Goal: Communication & Community: Answer question/provide support

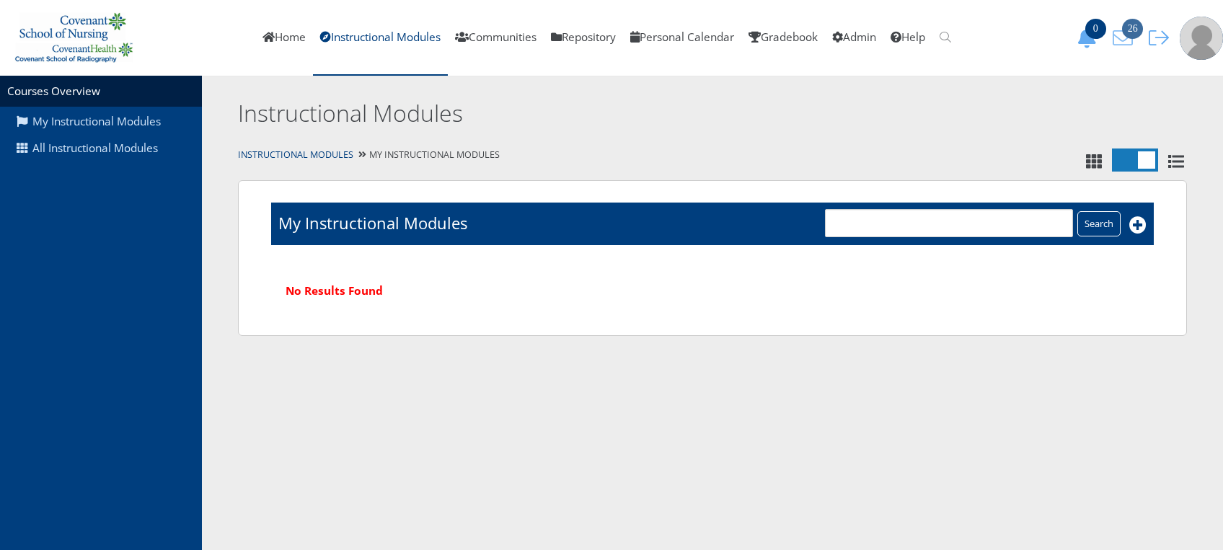
click at [1126, 32] on span "26" at bounding box center [1132, 29] width 21 height 20
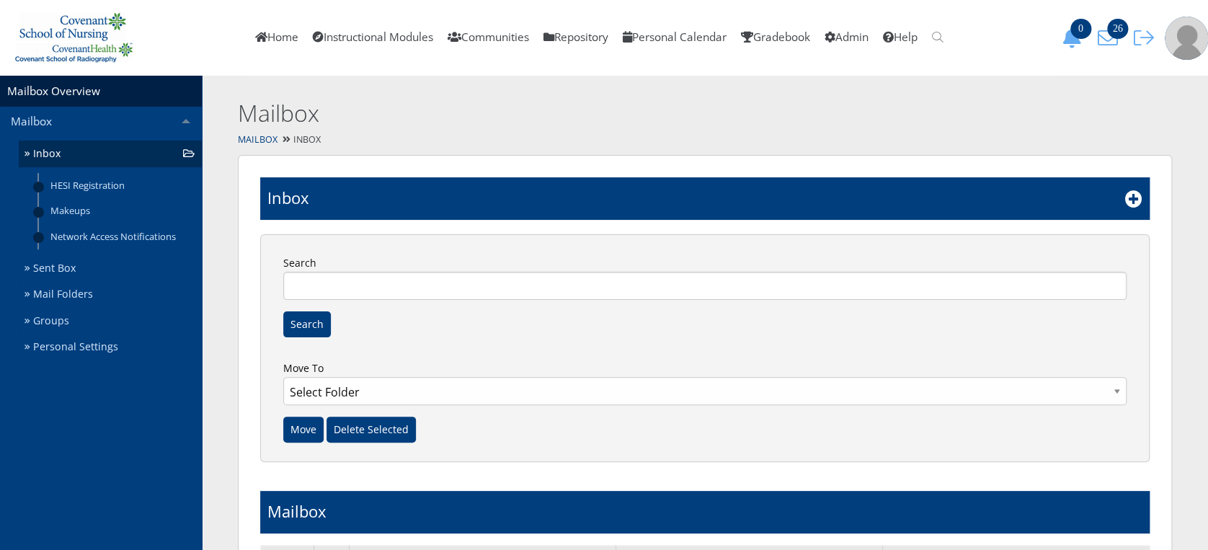
scroll to position [407, 0]
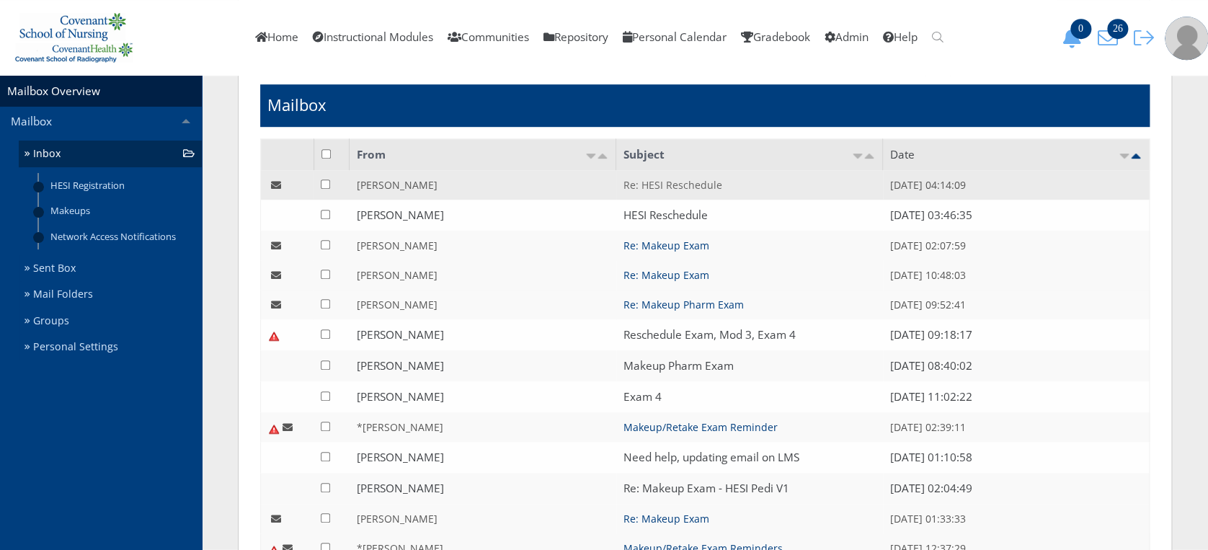
click at [695, 183] on link "Re: HESI Reschedule" at bounding box center [673, 185] width 99 height 14
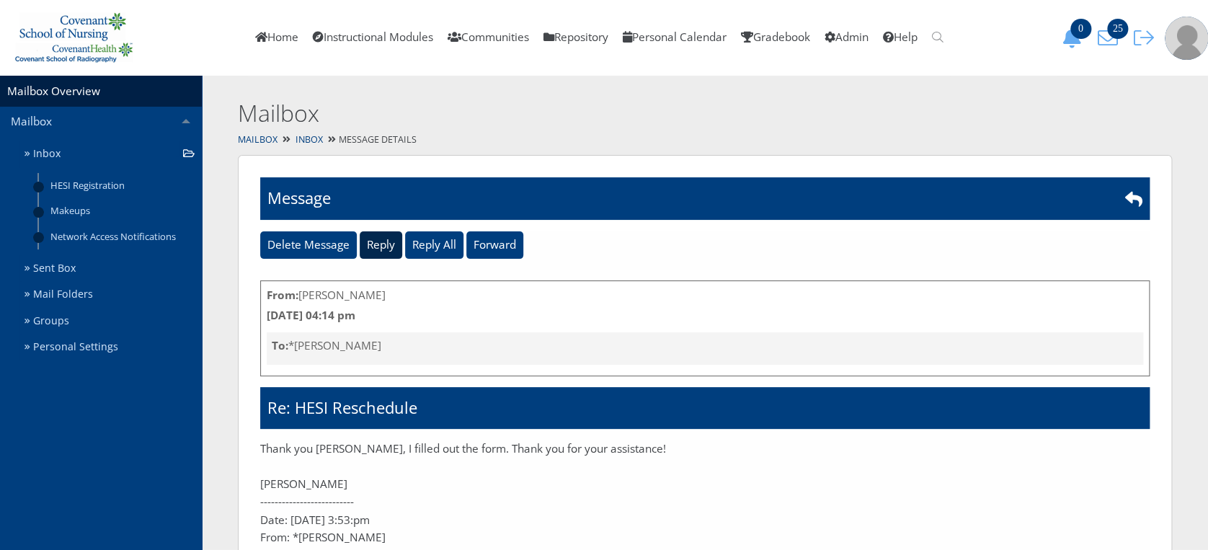
click at [381, 244] on input "Reply" at bounding box center [381, 244] width 43 height 27
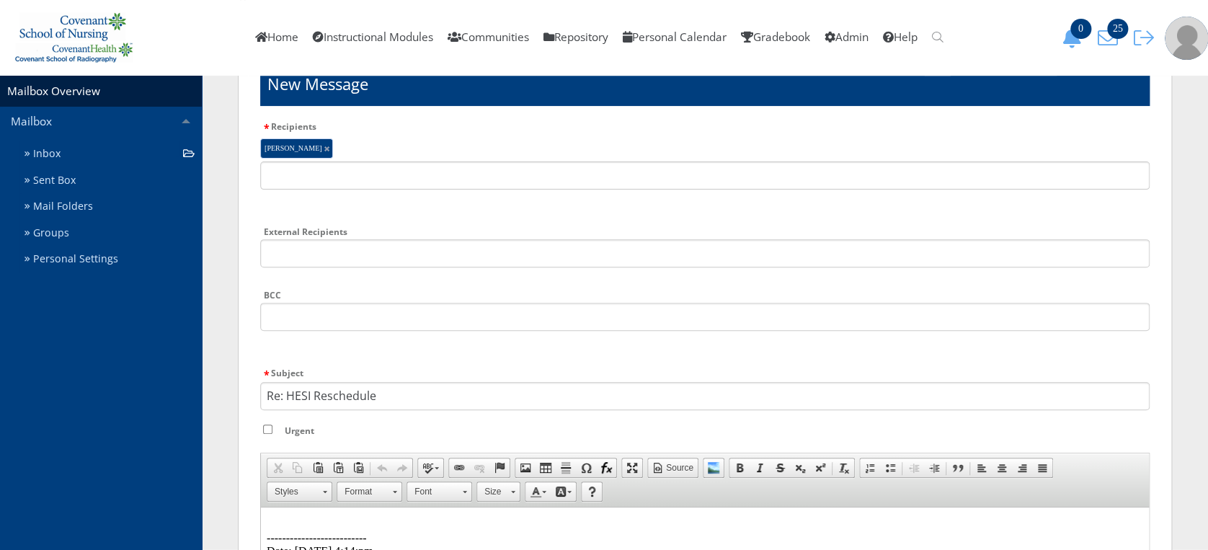
scroll to position [148, 0]
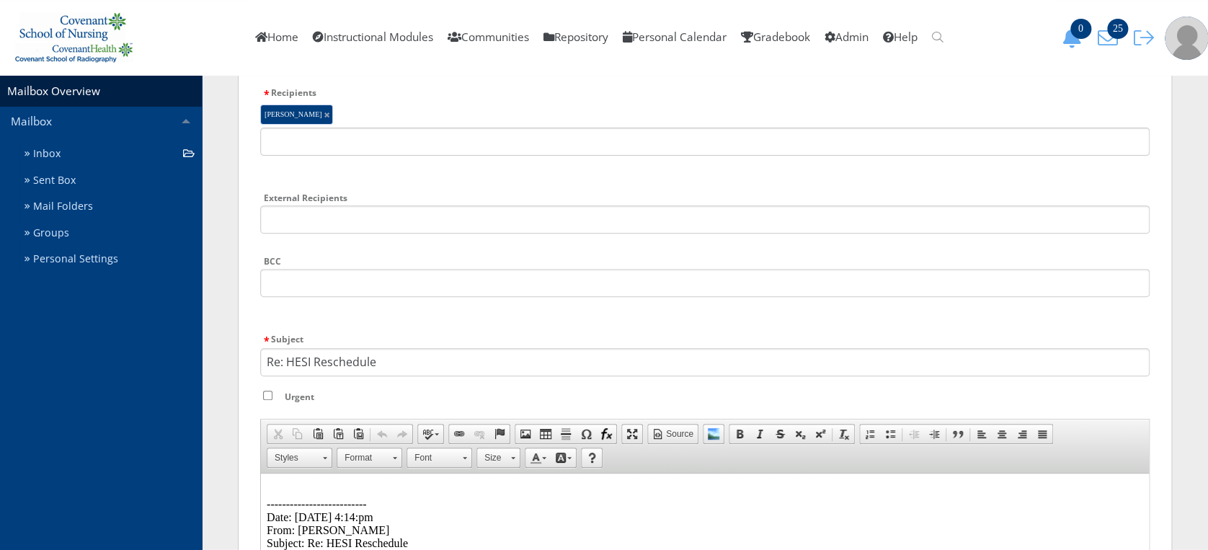
click at [301, 490] on p "-------------------------- Date: 09/29/2025 4:14:pm From: Hanna Garrison Subjec…" at bounding box center [705, 517] width 877 height 65
click at [277, 485] on p "-------------------------- Date: 09/29/2025 4:14:pm From: Hanna Garrison Subjec…" at bounding box center [705, 517] width 877 height 65
click at [277, 485] on p at bounding box center [705, 491] width 877 height 13
click at [285, 491] on p at bounding box center [705, 491] width 877 height 13
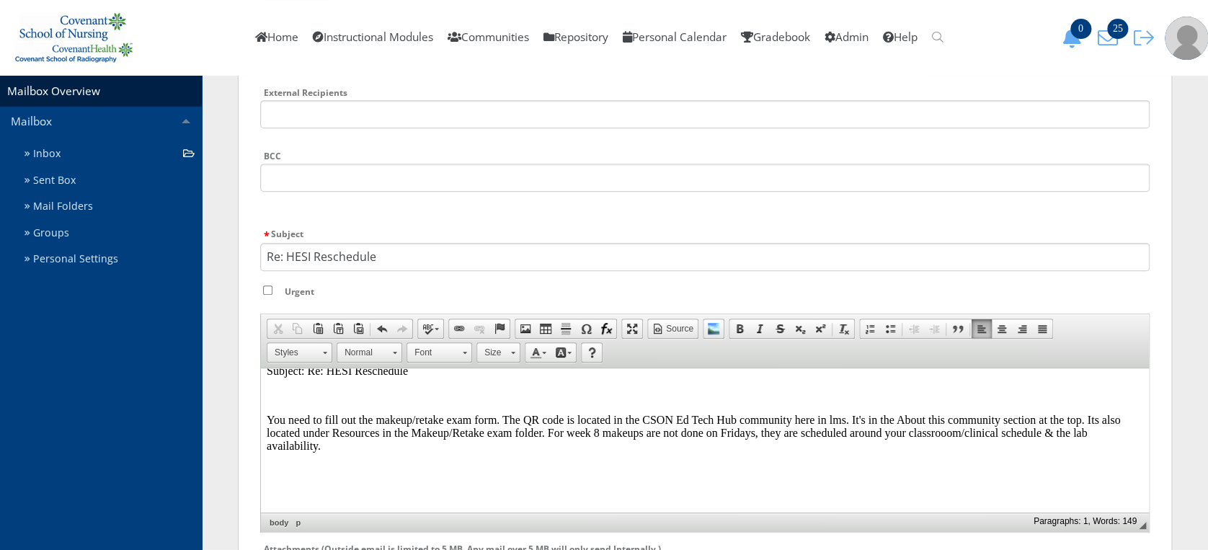
scroll to position [244, 0]
drag, startPoint x: 1148, startPoint y: 444, endPoint x: 1148, endPoint y: 429, distance: 15.1
click at [1148, 429] on div "Editor toolbars Clipboard/Undo Cut Copy Paste Paste as plain text Paste from Wo…" at bounding box center [705, 423] width 890 height 219
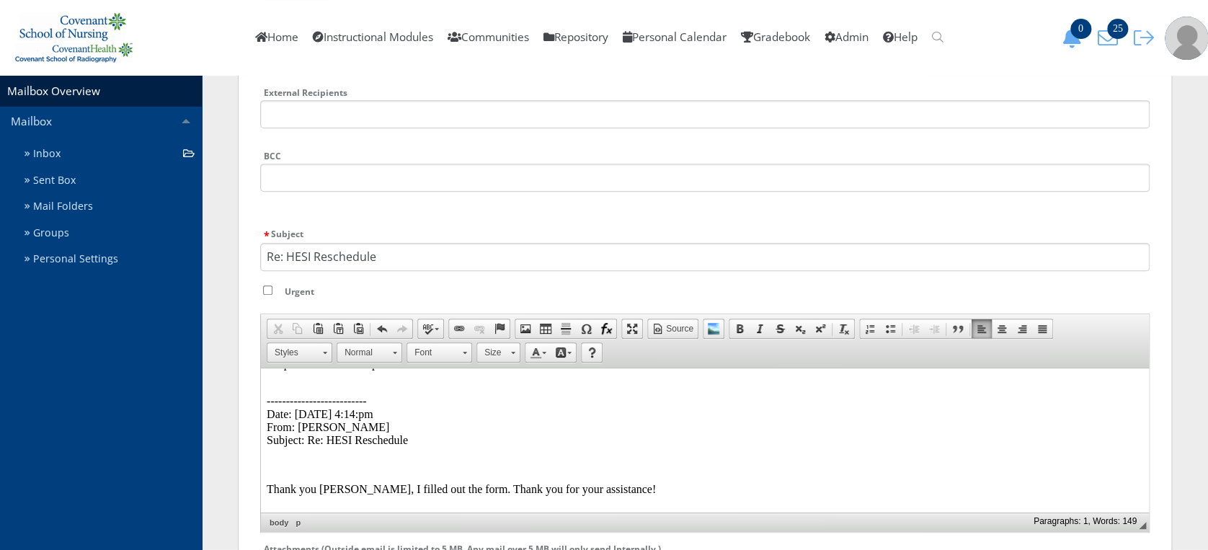
scroll to position [0, 0]
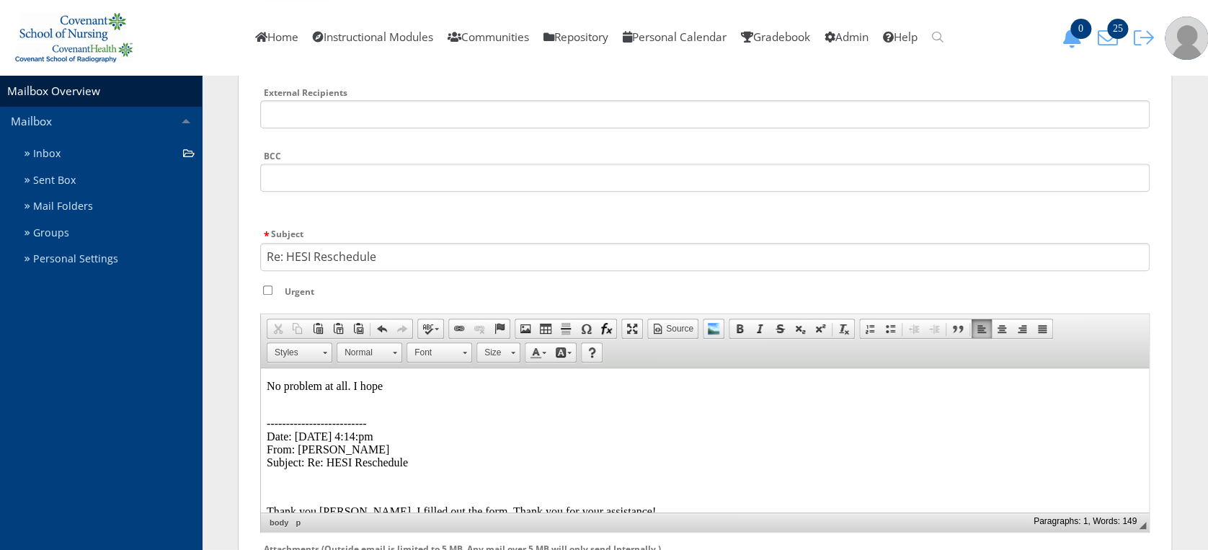
click at [384, 381] on p "No problem at all. I hope" at bounding box center [705, 386] width 877 height 13
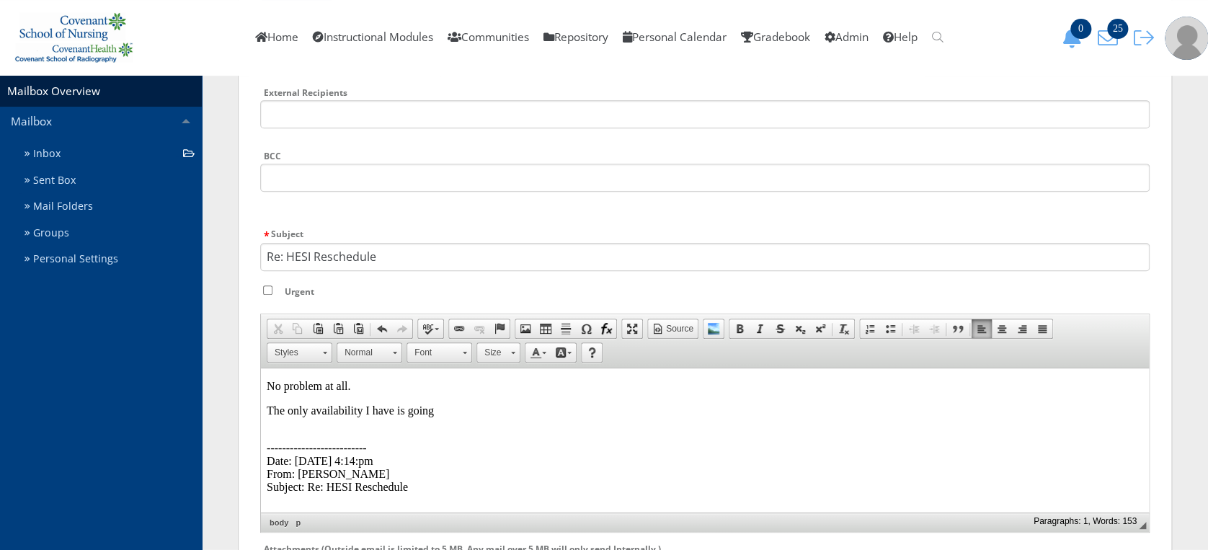
click at [446, 416] on p "The only availability I have is going" at bounding box center [705, 410] width 877 height 13
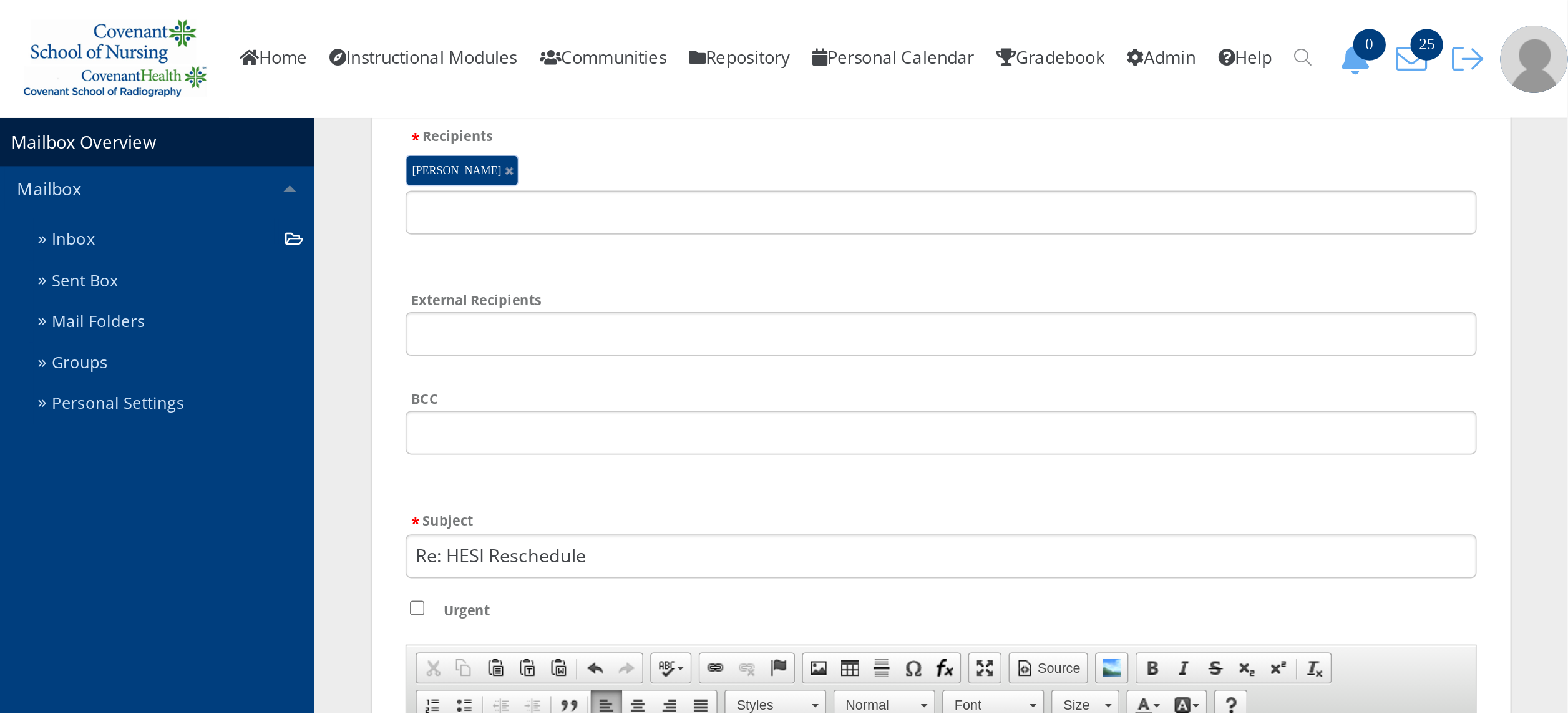
scroll to position [132, 0]
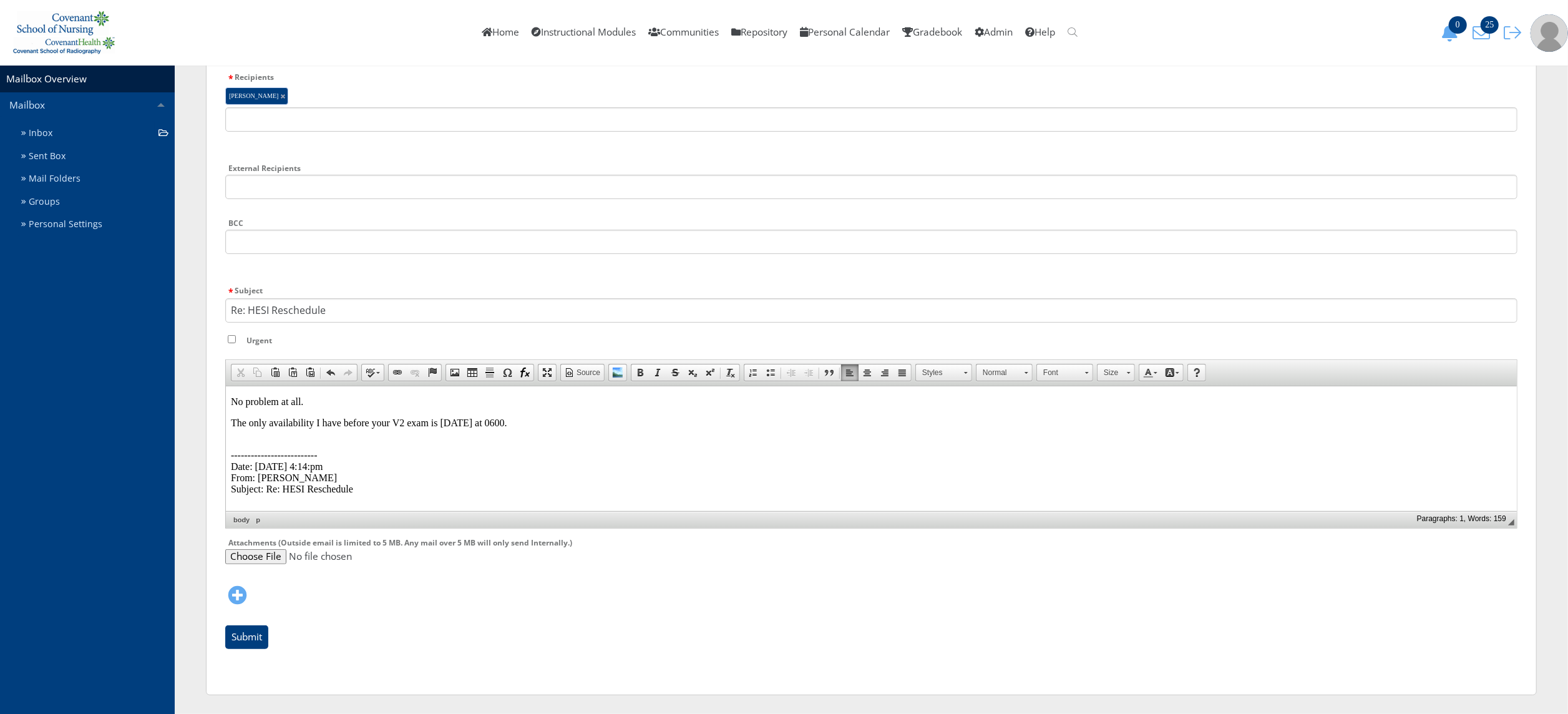
click at [540, 420] on p "The only availability I have before your V2 exam is Wednesday at 0600." at bounding box center [871, 422] width 1281 height 11
click at [243, 475] on input "Submit" at bounding box center [247, 636] width 43 height 23
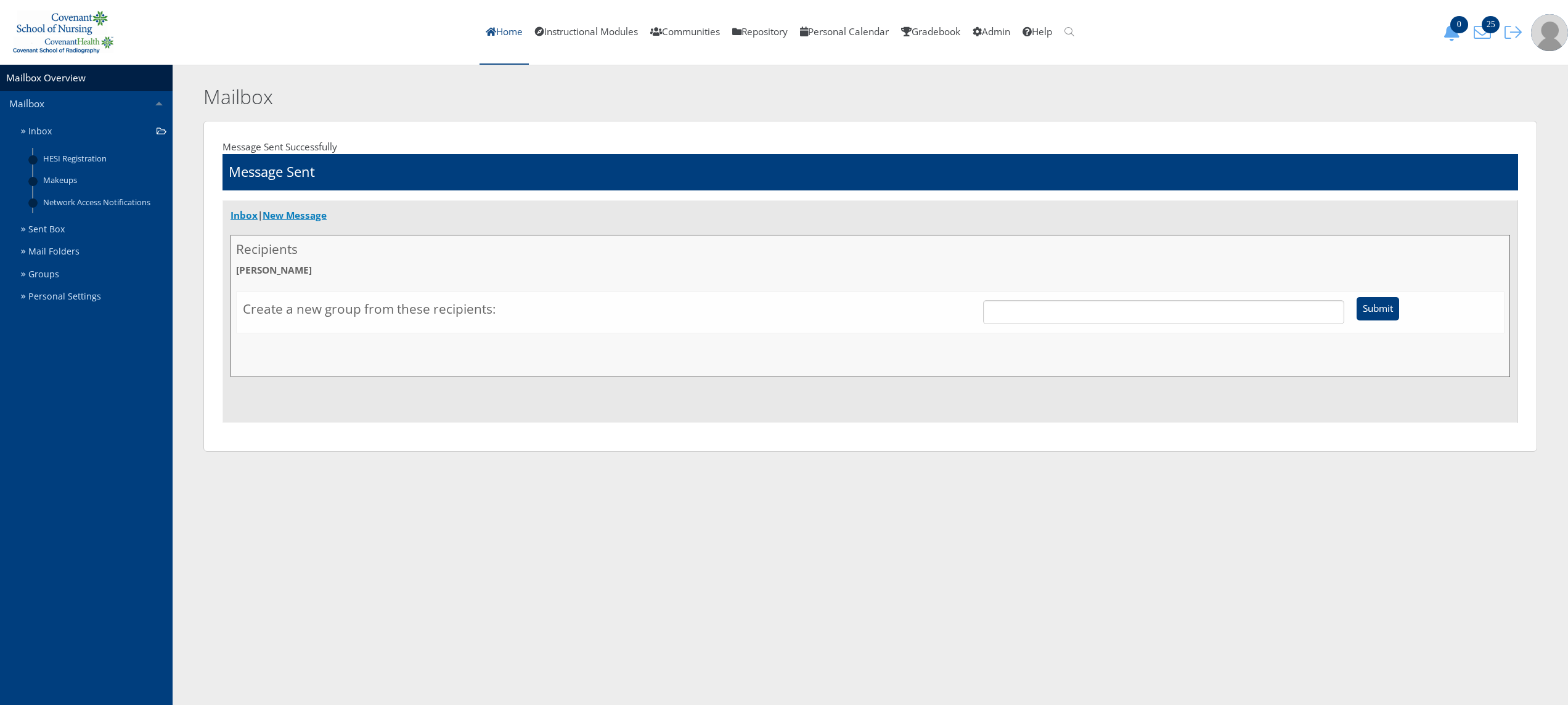
click at [504, 31] on link "Home" at bounding box center [504, 32] width 50 height 65
